Goal: Task Accomplishment & Management: Manage account settings

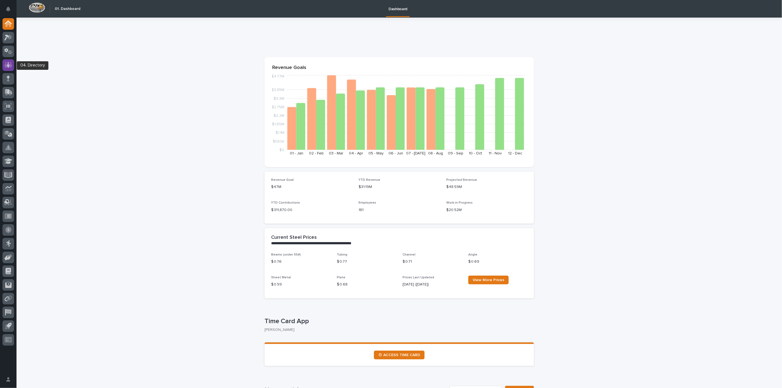
click at [10, 68] on div at bounding box center [8, 65] width 12 height 12
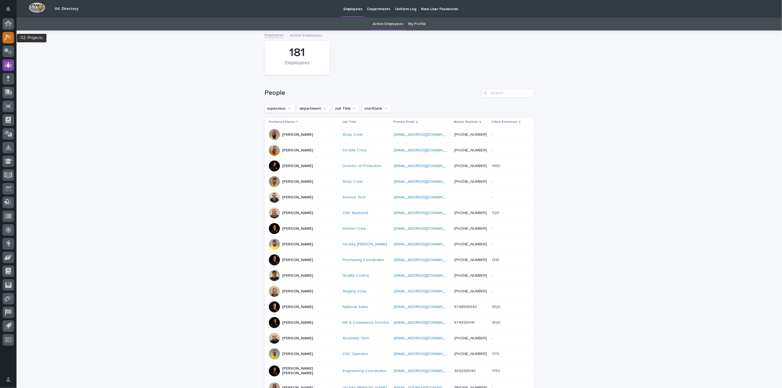
click at [6, 41] on div at bounding box center [8, 38] width 12 height 12
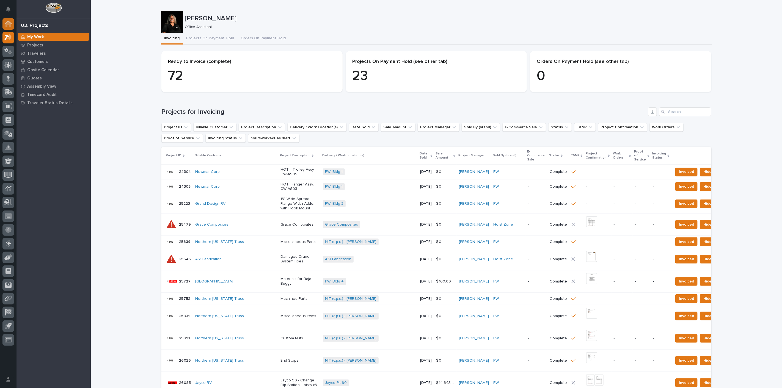
click at [11, 25] on icon at bounding box center [7, 23] width 5 height 5
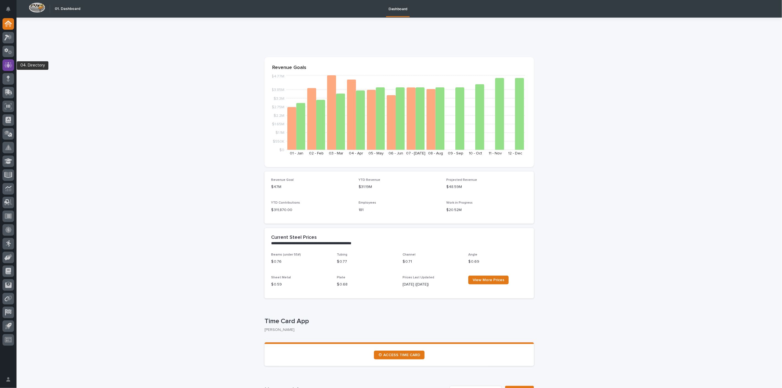
click at [9, 63] on icon at bounding box center [8, 64] width 3 height 5
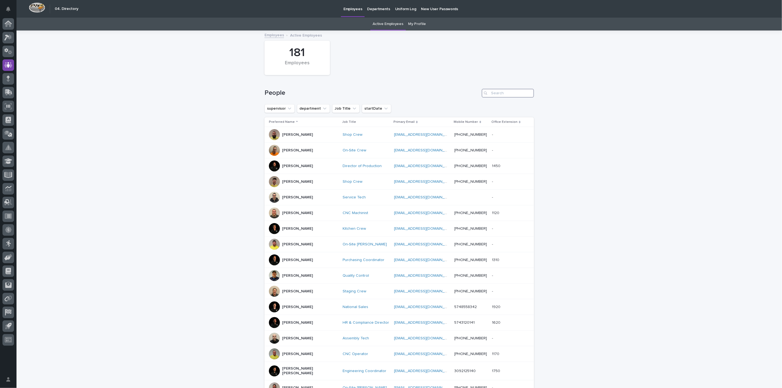
click at [496, 94] on input "Search" at bounding box center [508, 93] width 52 height 9
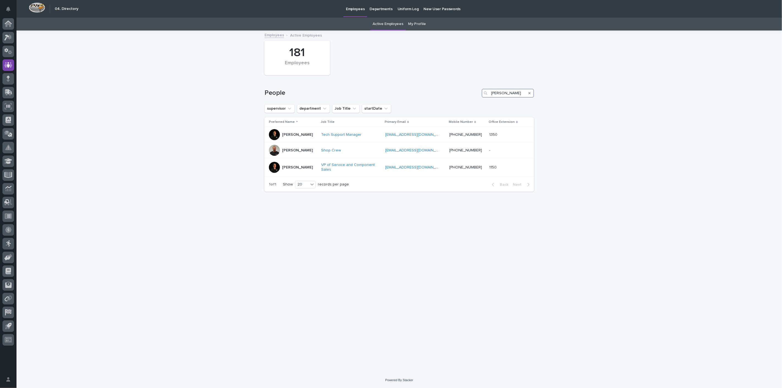
type input "[PERSON_NAME]"
click at [11, 36] on icon at bounding box center [8, 37] width 8 height 6
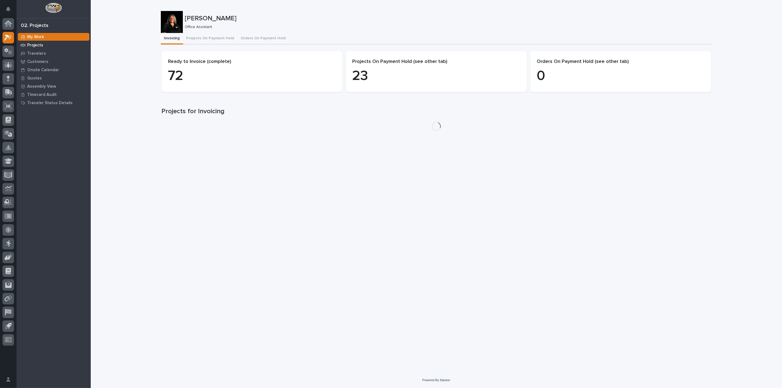
click at [38, 46] on p "Projects" at bounding box center [35, 45] width 16 height 5
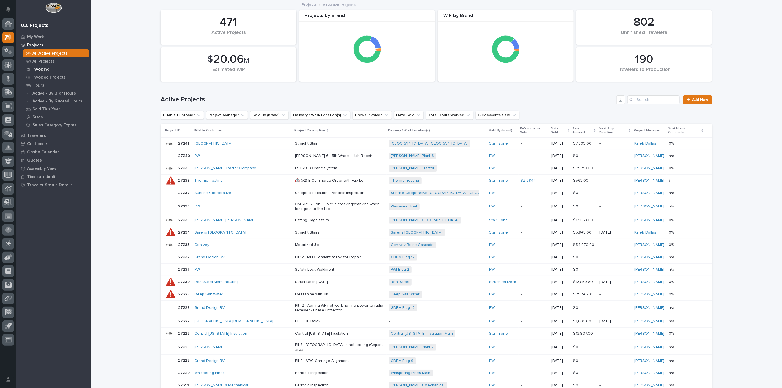
click at [38, 67] on p "Invoicing" at bounding box center [40, 69] width 17 height 5
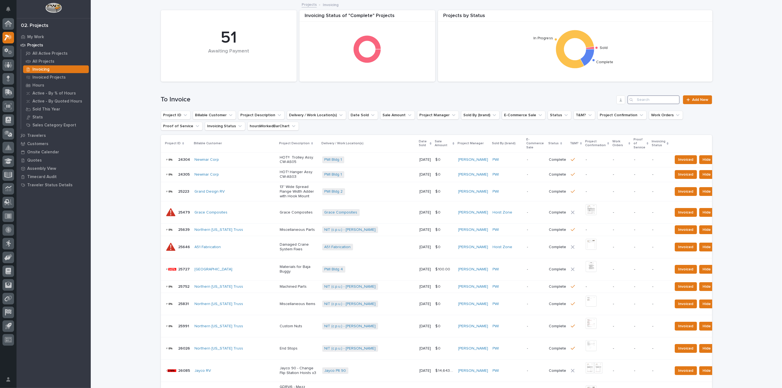
click at [662, 101] on input "Search" at bounding box center [653, 99] width 52 height 9
click at [661, 102] on input "Search" at bounding box center [653, 99] width 52 height 9
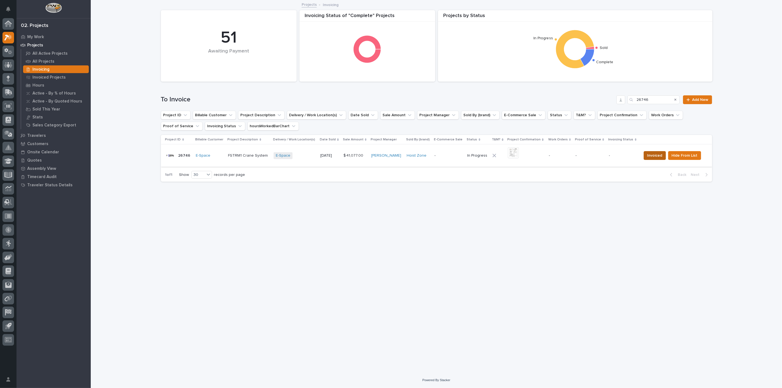
click at [650, 157] on span "Invoiced" at bounding box center [654, 155] width 15 height 7
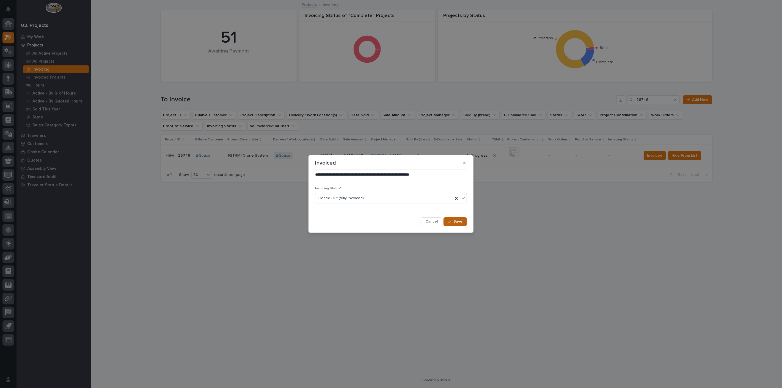
click at [456, 221] on span "Save" at bounding box center [457, 221] width 9 height 5
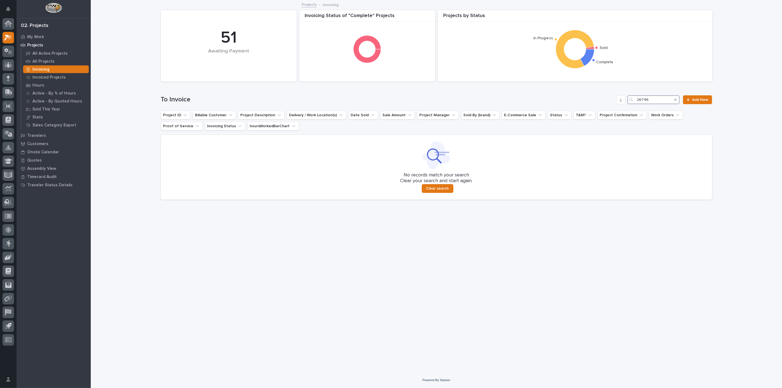
click at [652, 100] on input "26746" at bounding box center [653, 99] width 52 height 9
type input "2"
type input "26675"
drag, startPoint x: 662, startPoint y: 98, endPoint x: 628, endPoint y: 99, distance: 34.6
click at [628, 99] on div "26675" at bounding box center [653, 99] width 52 height 9
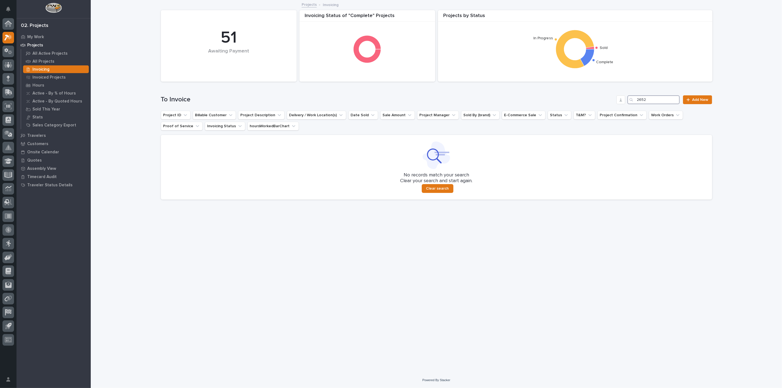
type input "26527"
drag, startPoint x: 664, startPoint y: 101, endPoint x: 624, endPoint y: 99, distance: 39.4
click at [624, 99] on div "To Invoice 26527 Add New" at bounding box center [436, 99] width 551 height 9
type input "2"
type input "26007"
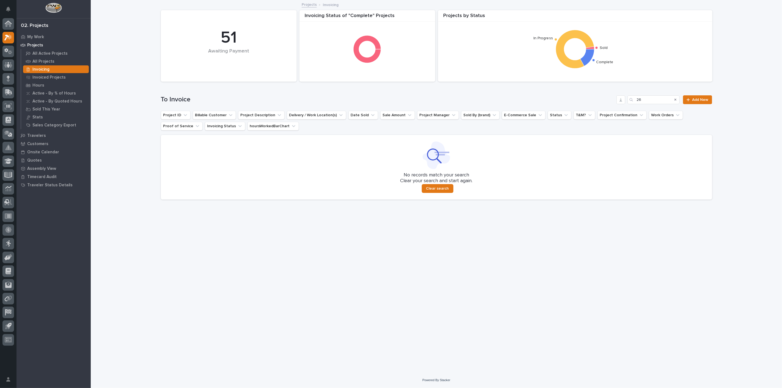
type input "2"
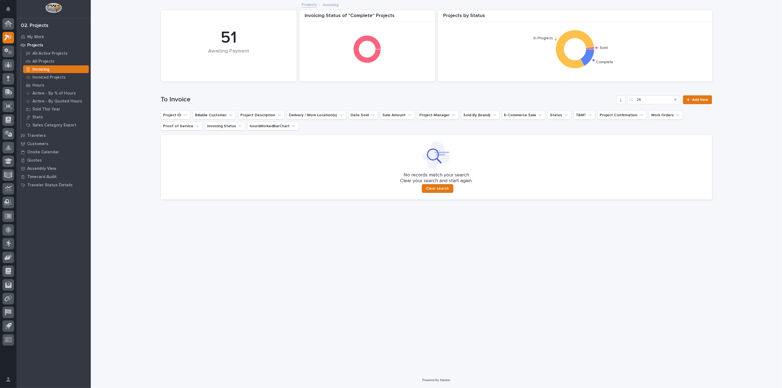
type input "2"
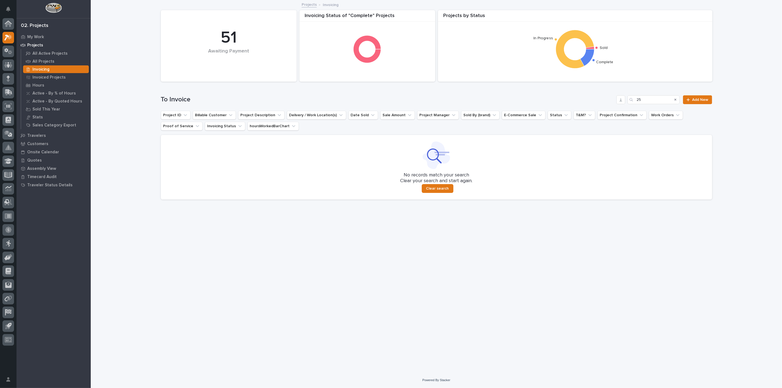
type input "2"
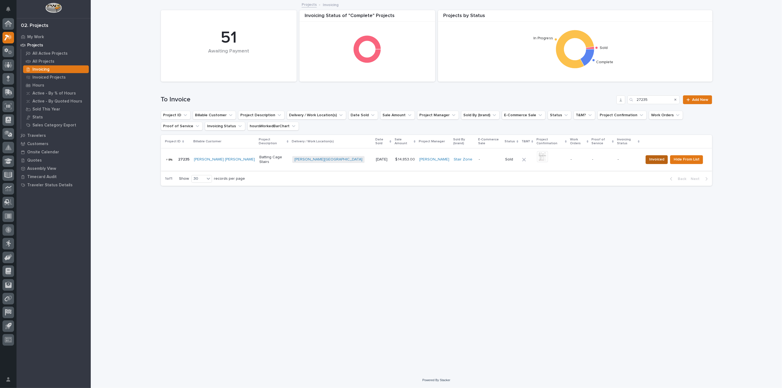
type input "27235"
click at [657, 157] on span "Invoiced" at bounding box center [656, 159] width 15 height 7
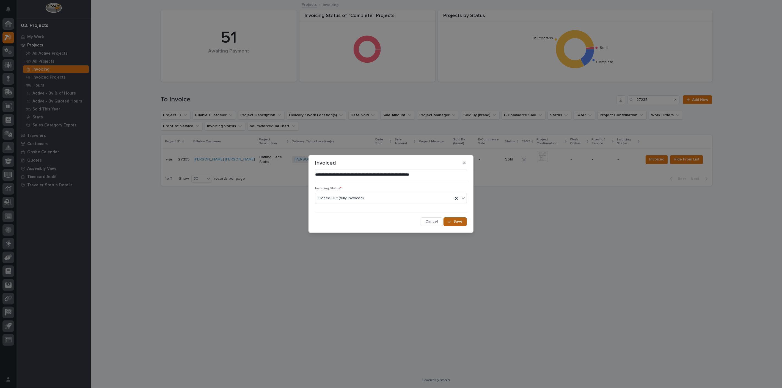
click at [454, 222] on span "Save" at bounding box center [457, 221] width 9 height 5
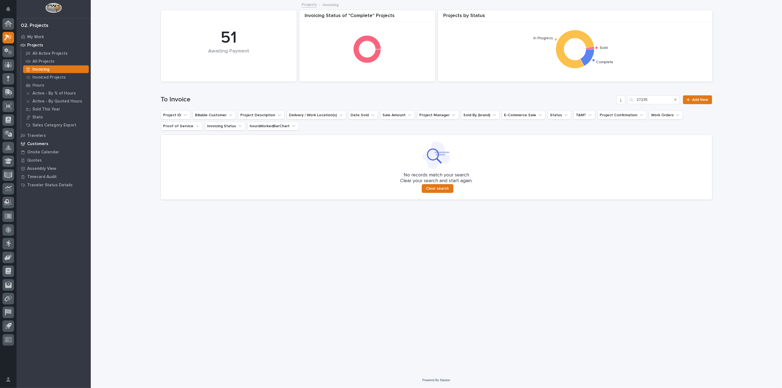
click at [44, 143] on p "Customers" at bounding box center [37, 144] width 21 height 5
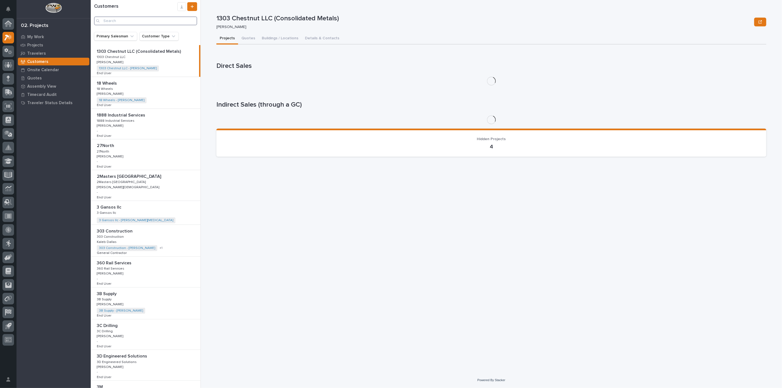
click at [123, 20] on input "Search" at bounding box center [145, 20] width 103 height 9
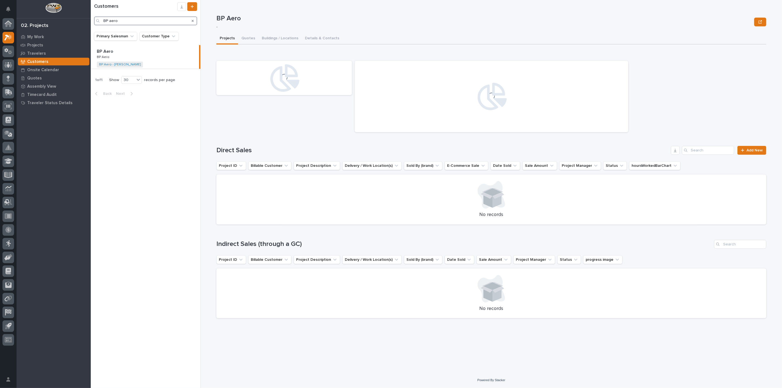
type input "BP aero"
click at [122, 49] on p at bounding box center [146, 51] width 98 height 5
click at [248, 38] on button "Quotes" at bounding box center [248, 39] width 20 height 12
